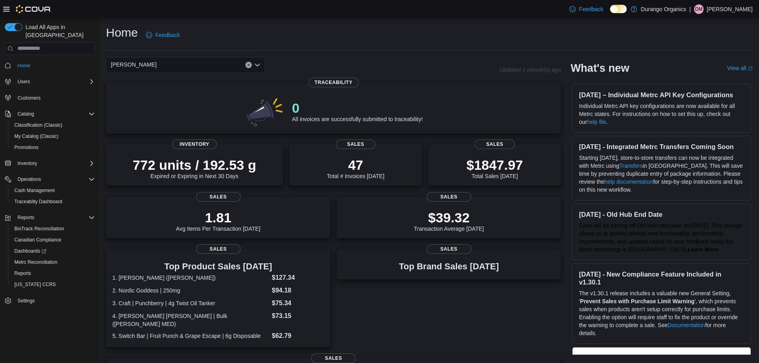
click at [200, 65] on div "[PERSON_NAME]" at bounding box center [185, 65] width 159 height 16
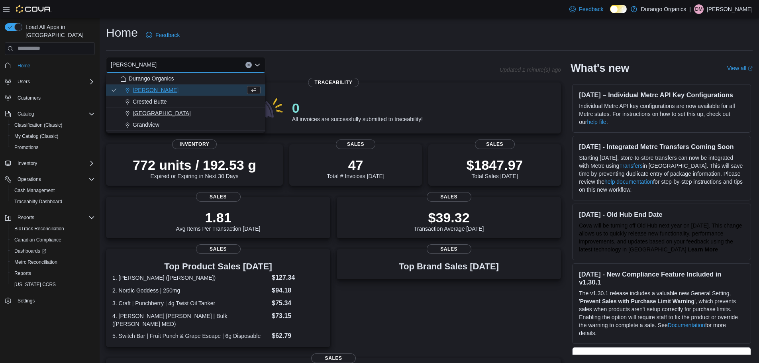
click at [138, 116] on span "[GEOGRAPHIC_DATA]" at bounding box center [162, 113] width 58 height 8
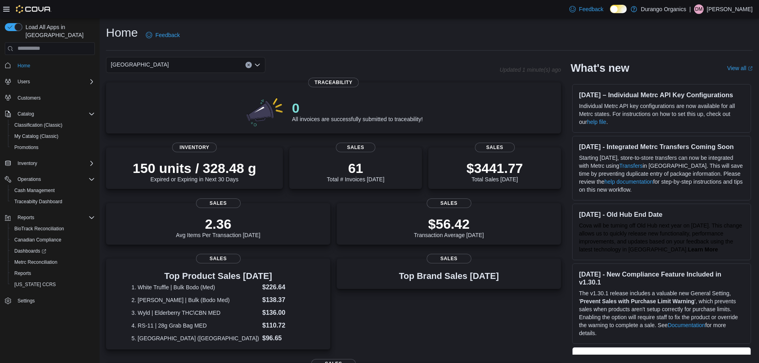
click at [212, 64] on div "[GEOGRAPHIC_DATA]" at bounding box center [185, 65] width 159 height 16
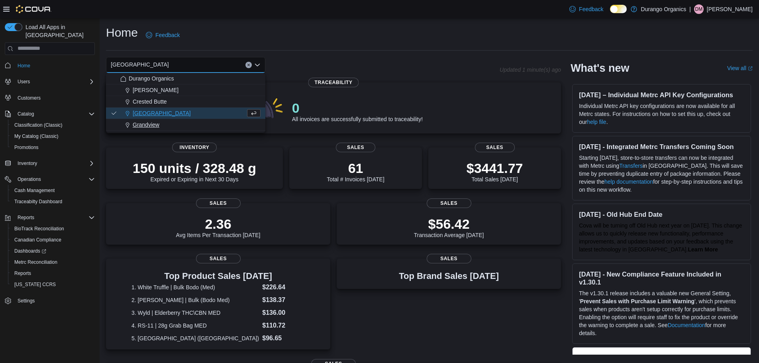
click at [147, 122] on span "Grandview" at bounding box center [146, 125] width 27 height 8
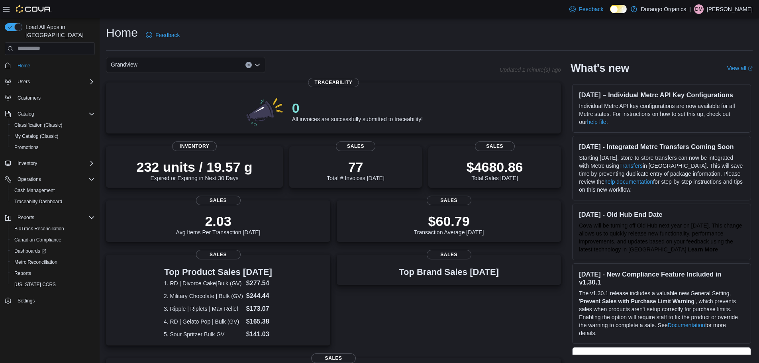
click at [159, 66] on div "Grandview Combo box. Selected. [GEOGRAPHIC_DATA]. Press Backspace to delete [GE…" at bounding box center [185, 65] width 159 height 16
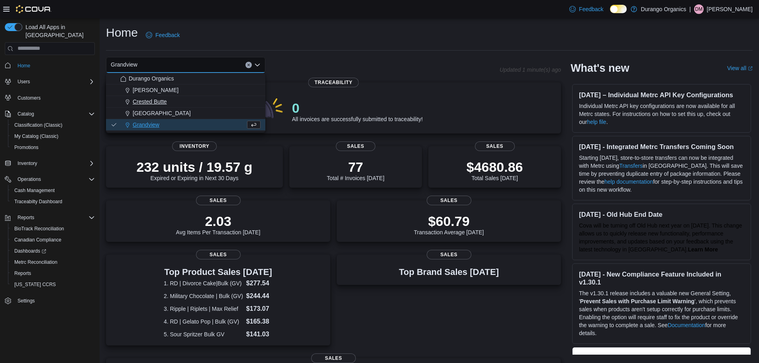
click at [140, 103] on span "Crested Butte" at bounding box center [150, 102] width 34 height 8
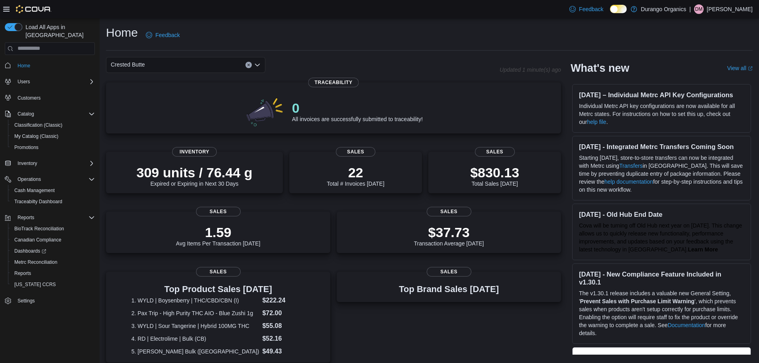
click at [155, 66] on div "Crested Butte Combo box. Selected. Crested Butte. Press Backspace to delete Cre…" at bounding box center [185, 65] width 159 height 16
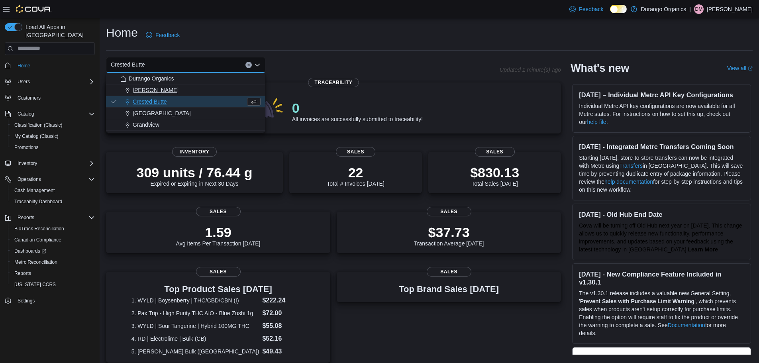
click at [141, 93] on span "[PERSON_NAME]" at bounding box center [156, 90] width 46 height 8
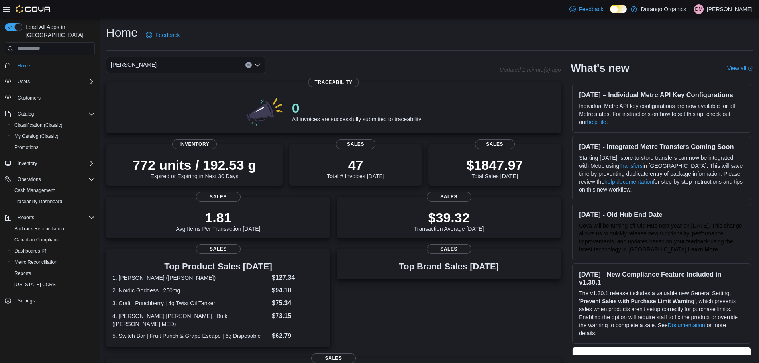
click at [181, 67] on div "[PERSON_NAME] Combo box. Selected. [GEOGRAPHIC_DATA]. Press Backspace to delete…" at bounding box center [185, 65] width 159 height 16
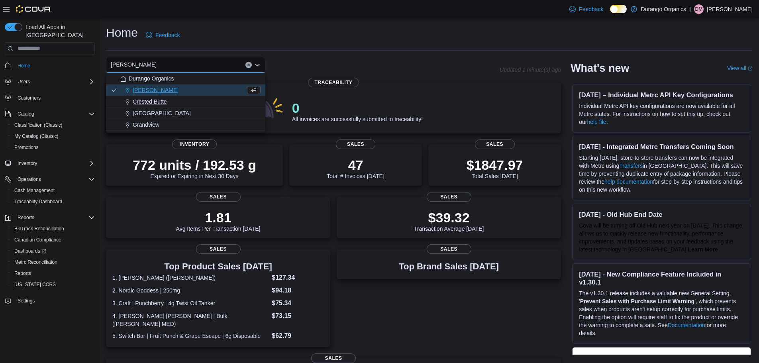
click at [153, 99] on span "Crested Butte" at bounding box center [150, 102] width 34 height 8
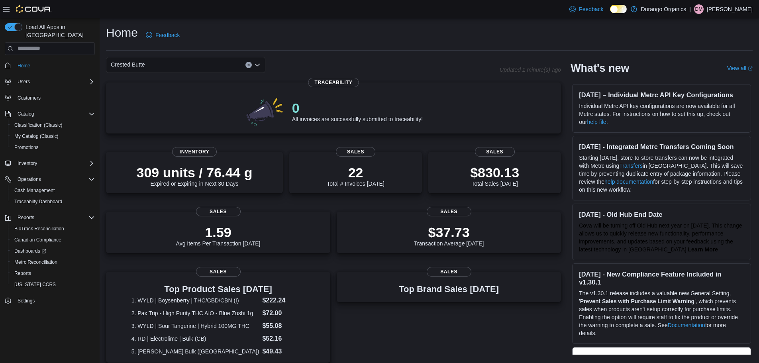
click at [157, 62] on div "Crested Butte" at bounding box center [185, 65] width 159 height 16
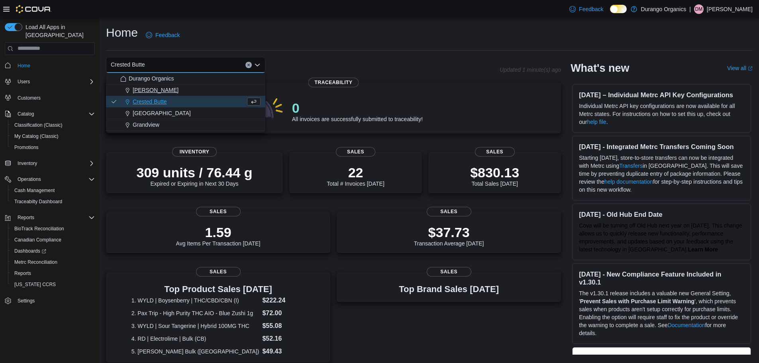
click at [139, 91] on span "[PERSON_NAME]" at bounding box center [156, 90] width 46 height 8
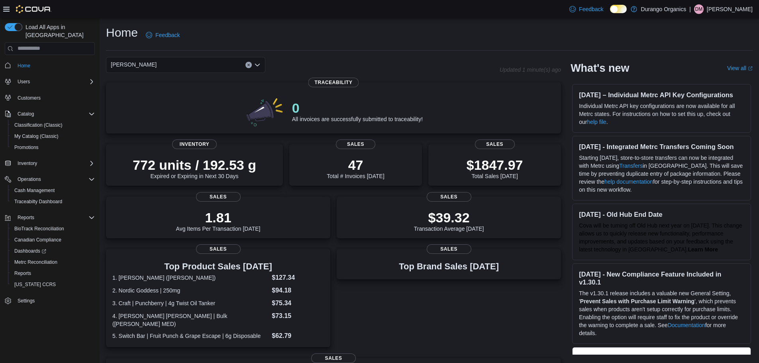
click at [145, 60] on div "[PERSON_NAME] Combo box. Selected. [GEOGRAPHIC_DATA]. Press Backspace to delete…" at bounding box center [185, 65] width 159 height 16
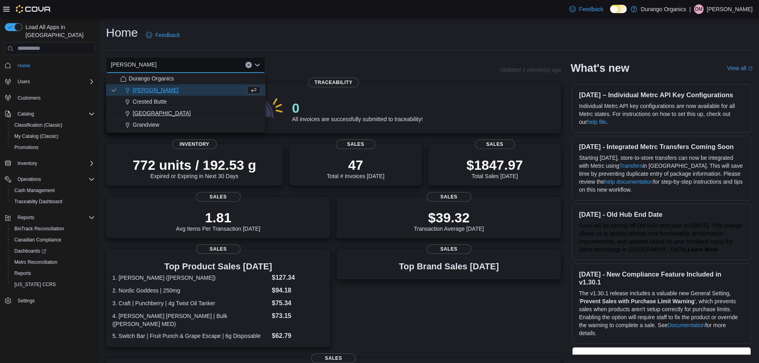
click at [145, 113] on span "[GEOGRAPHIC_DATA]" at bounding box center [162, 113] width 58 height 8
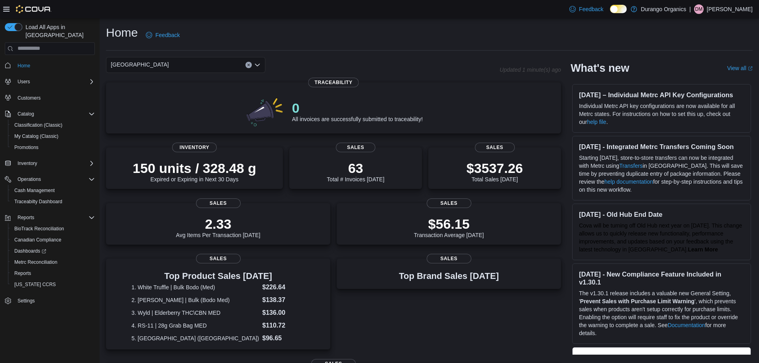
click at [143, 63] on div "[GEOGRAPHIC_DATA]" at bounding box center [185, 65] width 159 height 16
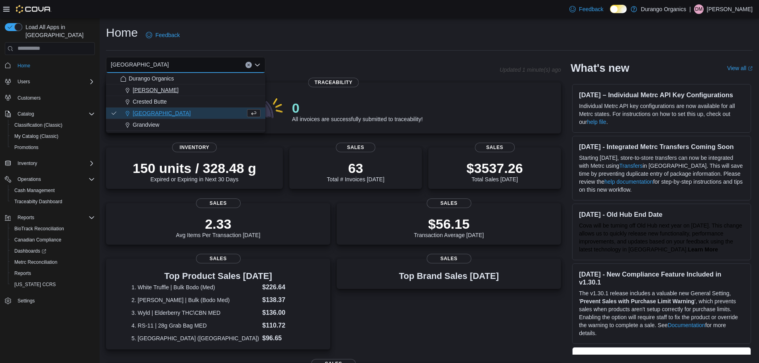
click at [138, 90] on span "[PERSON_NAME]" at bounding box center [156, 90] width 46 height 8
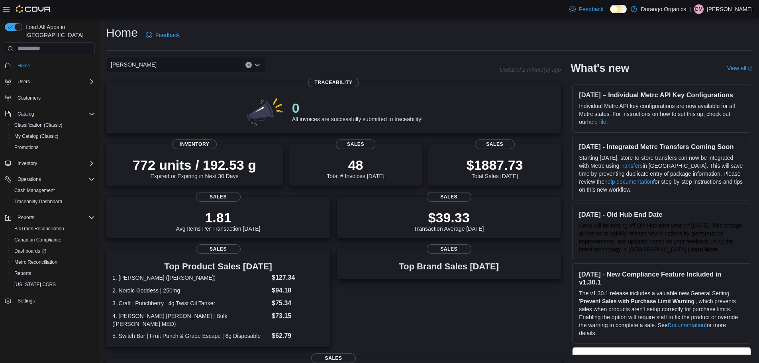
click at [160, 65] on div "[PERSON_NAME]" at bounding box center [185, 65] width 159 height 16
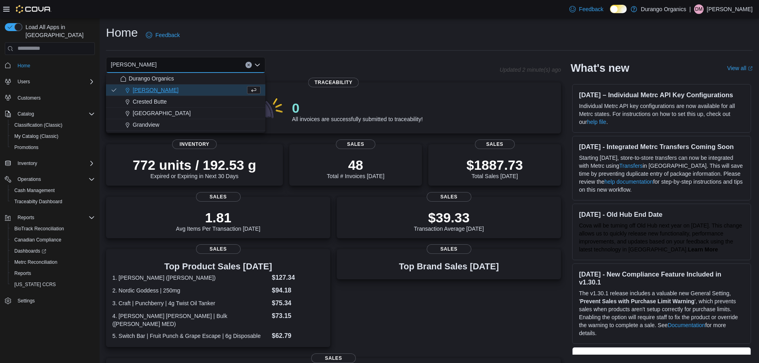
click at [426, 39] on div "Home Feedback" at bounding box center [429, 35] width 647 height 21
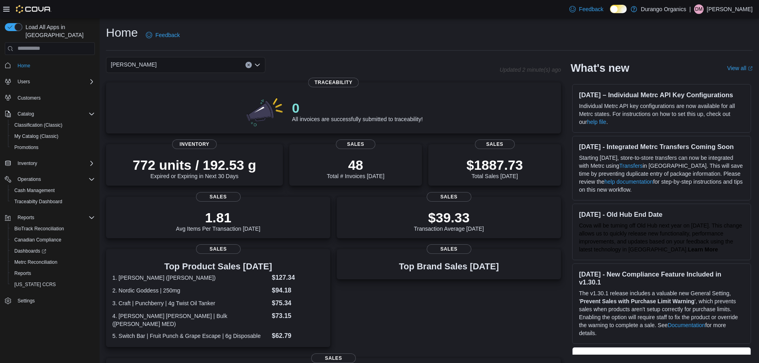
click at [196, 59] on div "[PERSON_NAME]" at bounding box center [185, 65] width 159 height 16
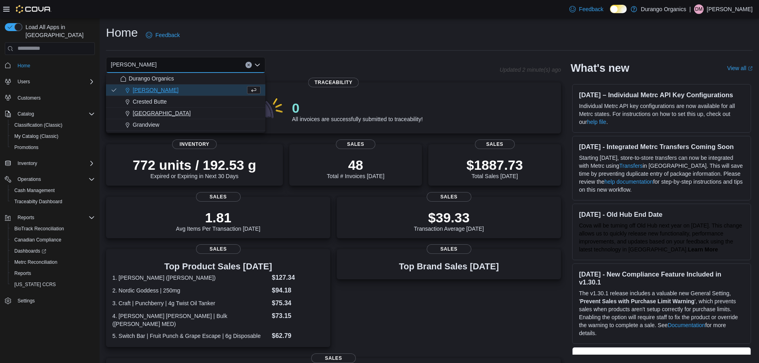
click at [147, 115] on span "[GEOGRAPHIC_DATA]" at bounding box center [162, 113] width 58 height 8
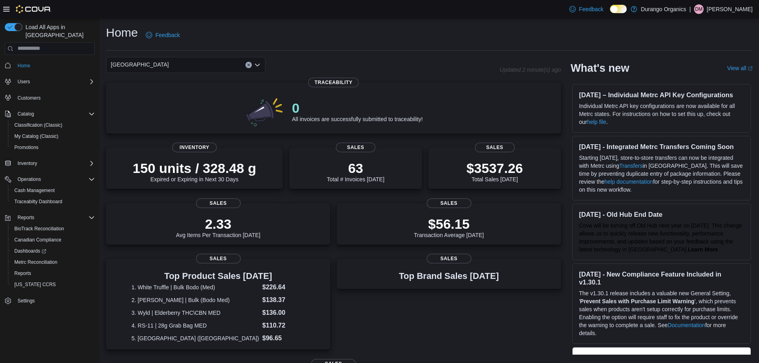
click at [180, 65] on div "Durango Combo box. Selected. [GEOGRAPHIC_DATA]. Press Backspace to delete [GEOG…" at bounding box center [185, 65] width 159 height 16
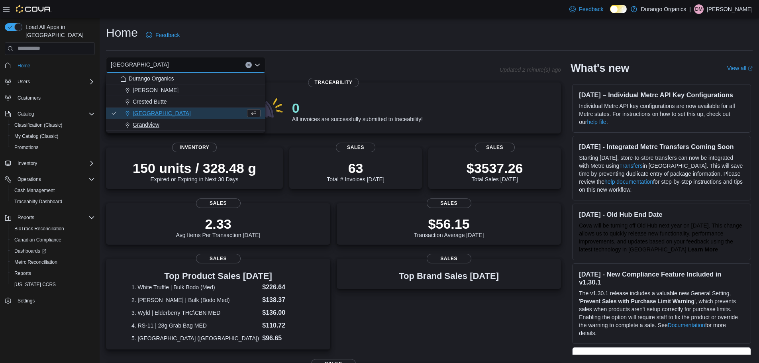
click at [152, 125] on span "Grandview" at bounding box center [146, 125] width 27 height 8
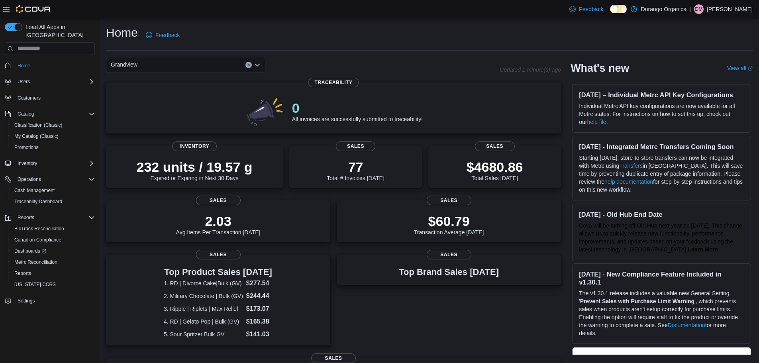
click at [168, 64] on div "Grandview" at bounding box center [185, 65] width 159 height 16
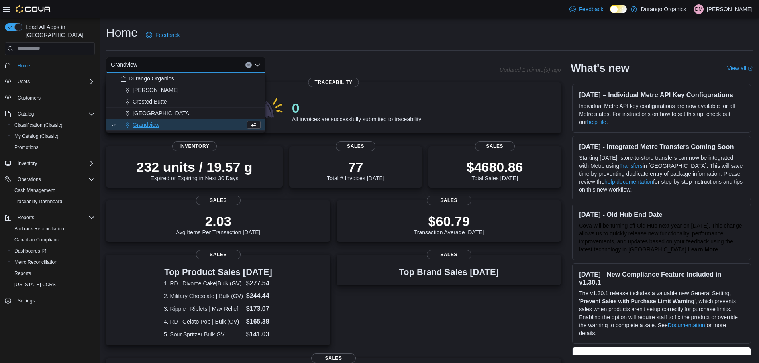
click at [149, 112] on span "[GEOGRAPHIC_DATA]" at bounding box center [162, 113] width 58 height 8
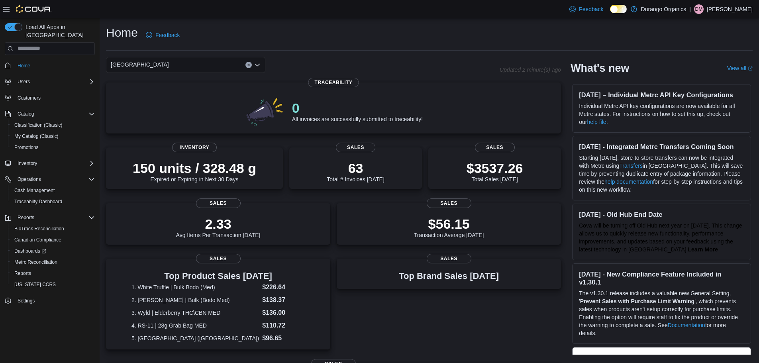
click at [180, 67] on div "Durango Combo box. Selected. [GEOGRAPHIC_DATA]. Press Backspace to delete [GEOG…" at bounding box center [185, 65] width 159 height 16
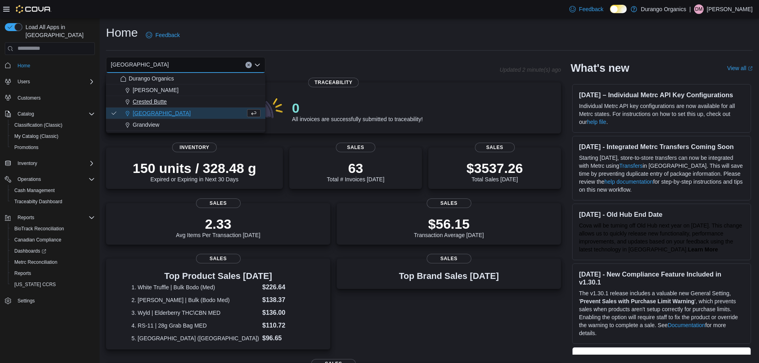
click at [145, 102] on span "Crested Butte" at bounding box center [150, 102] width 34 height 8
